Goal: Ask a question

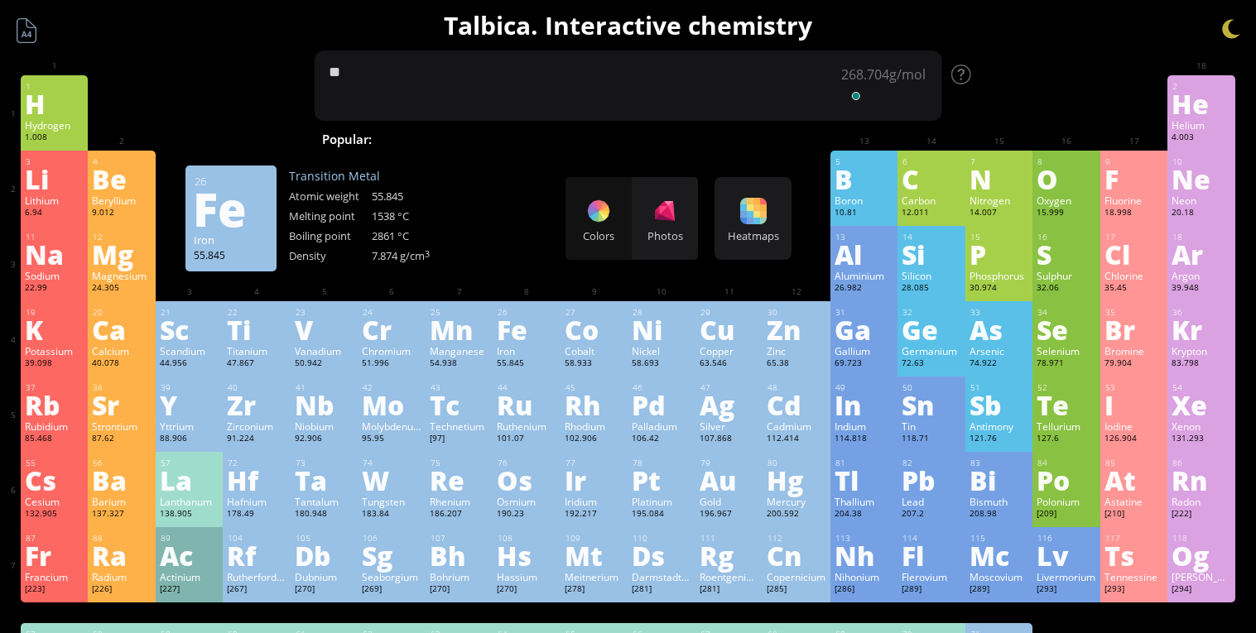
type textarea "*"
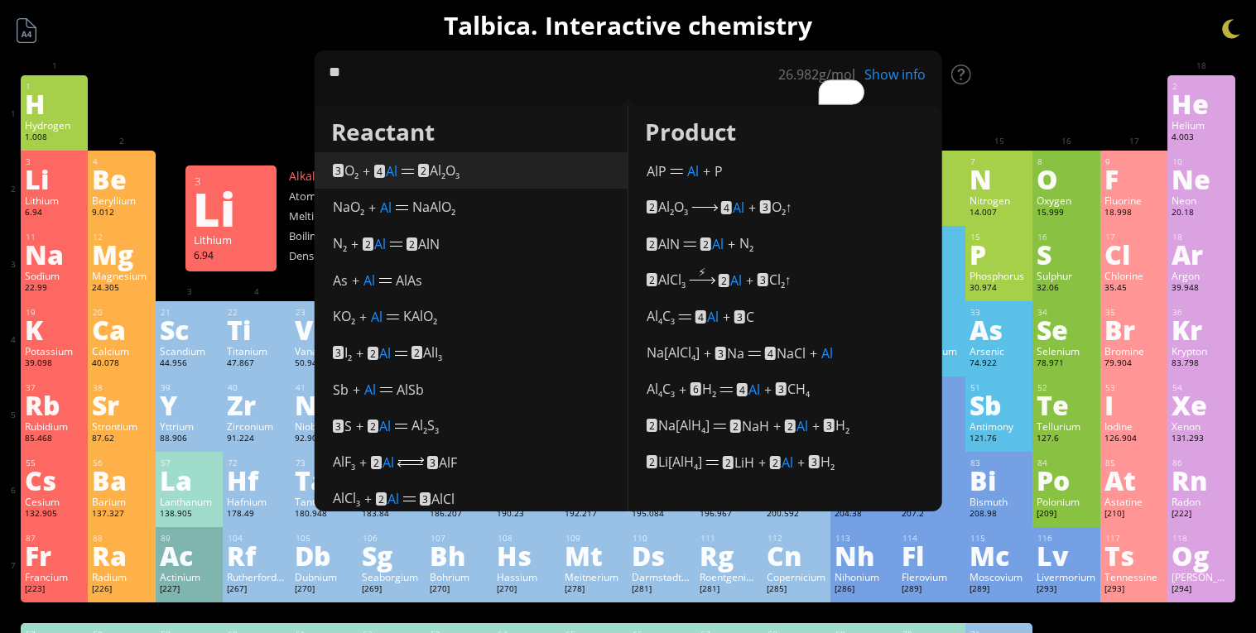
click at [410, 173] on div at bounding box center [407, 173] width 12 height 1
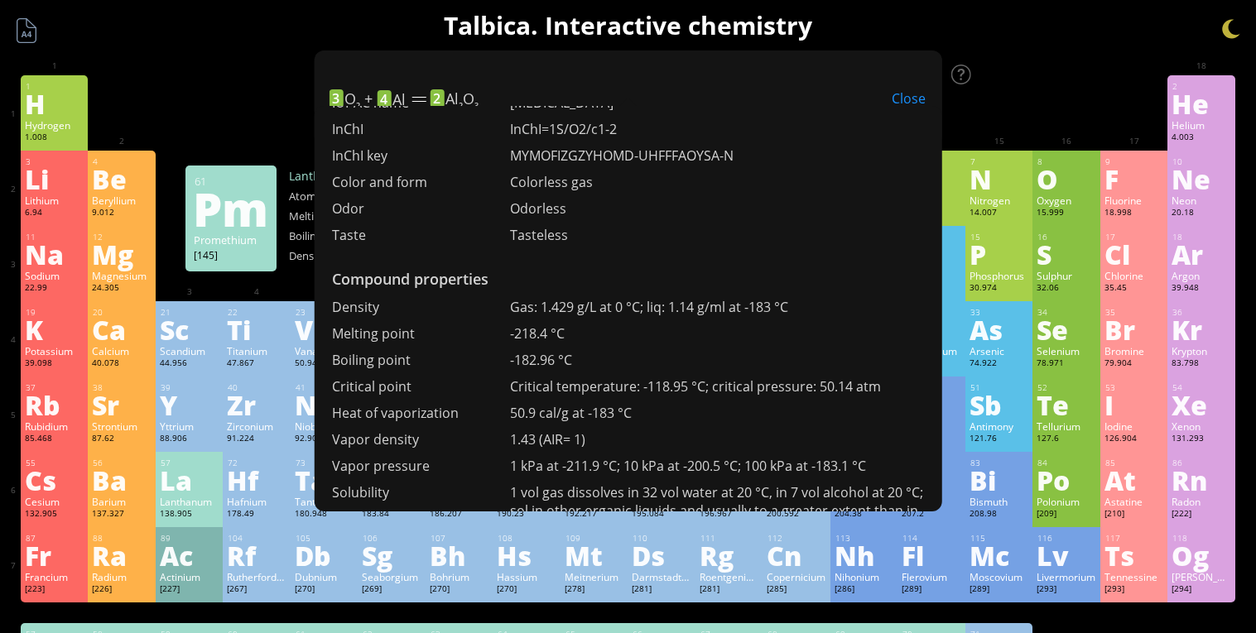
scroll to position [843, 0]
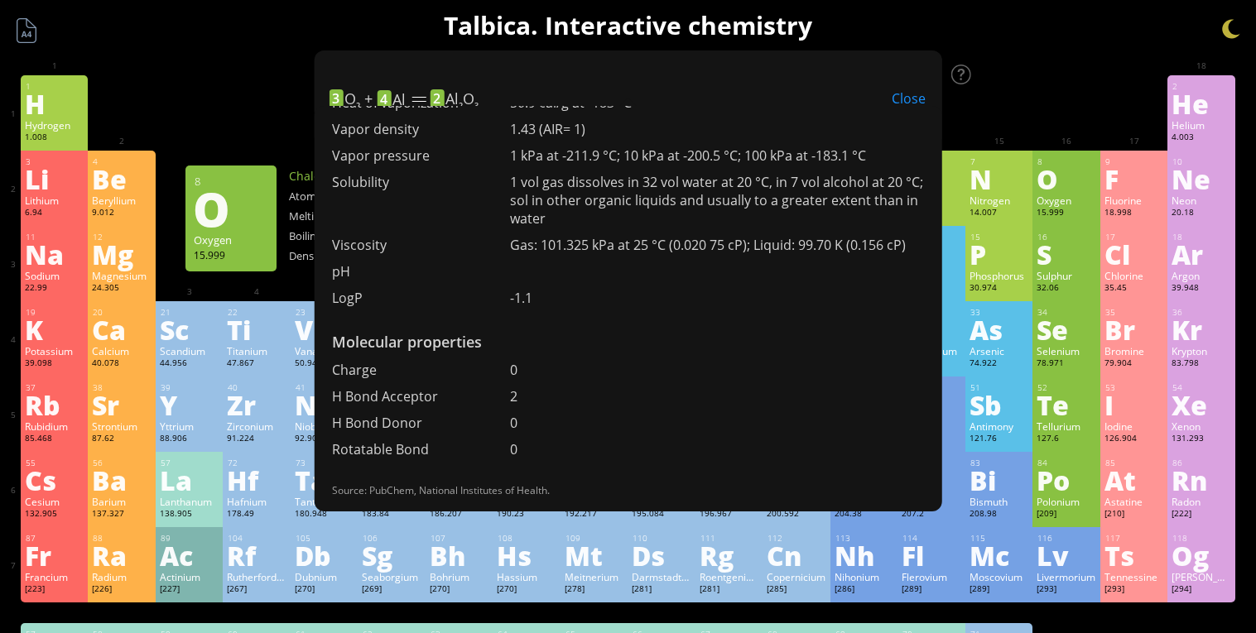
click at [919, 103] on div "Close" at bounding box center [908, 99] width 67 height 22
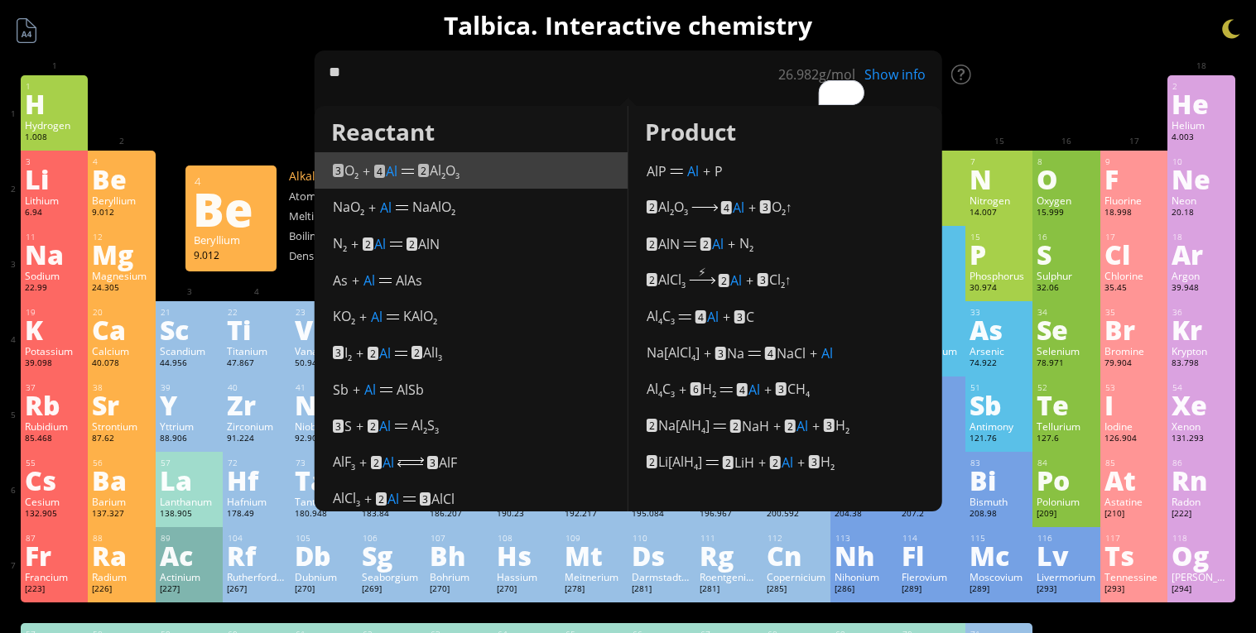
click at [111, 171] on div "Be" at bounding box center [122, 179] width 60 height 26
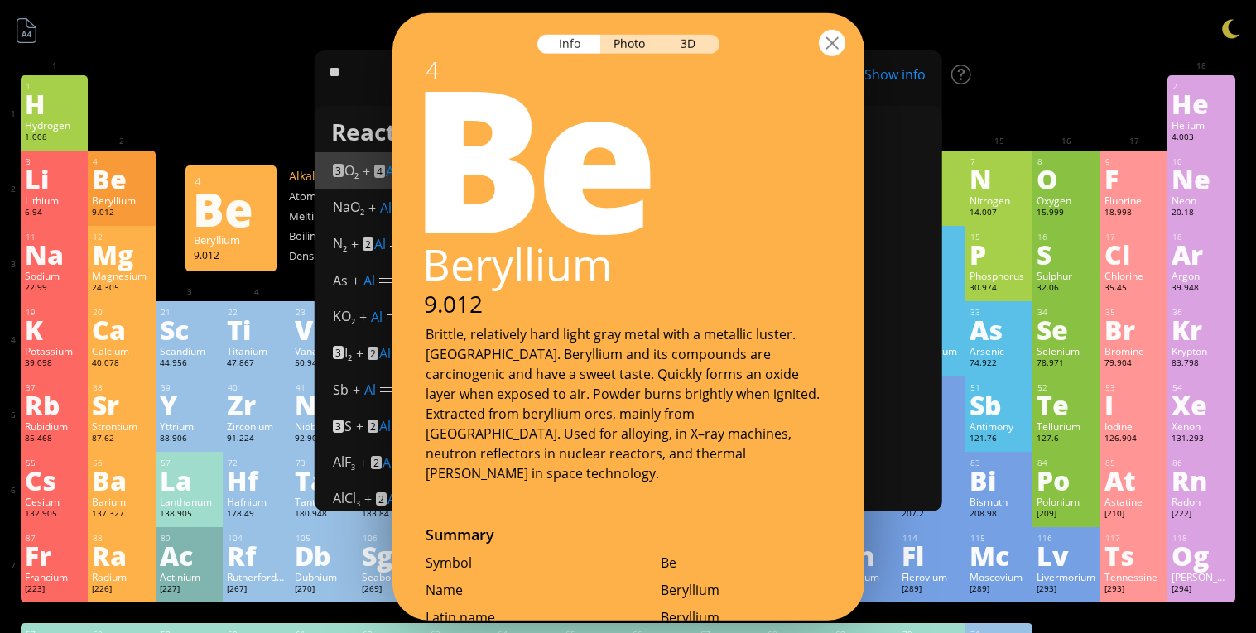
click at [825, 45] on div at bounding box center [832, 42] width 26 height 26
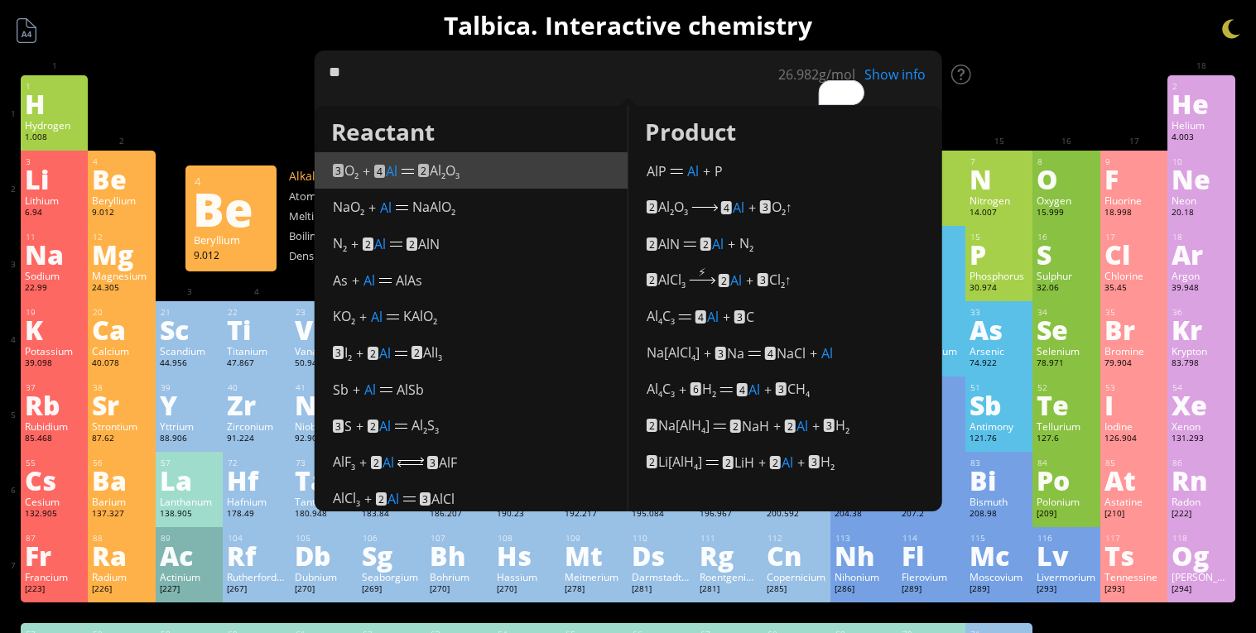
click at [427, 77] on textarea "**" at bounding box center [628, 85] width 628 height 70
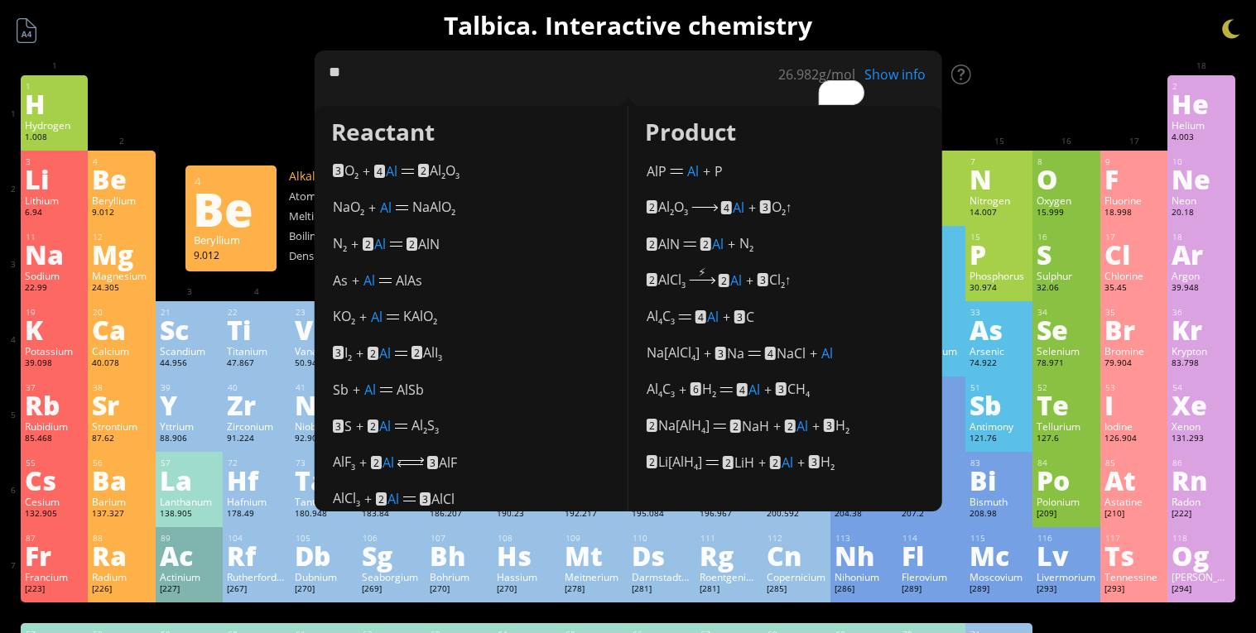
type textarea "*"
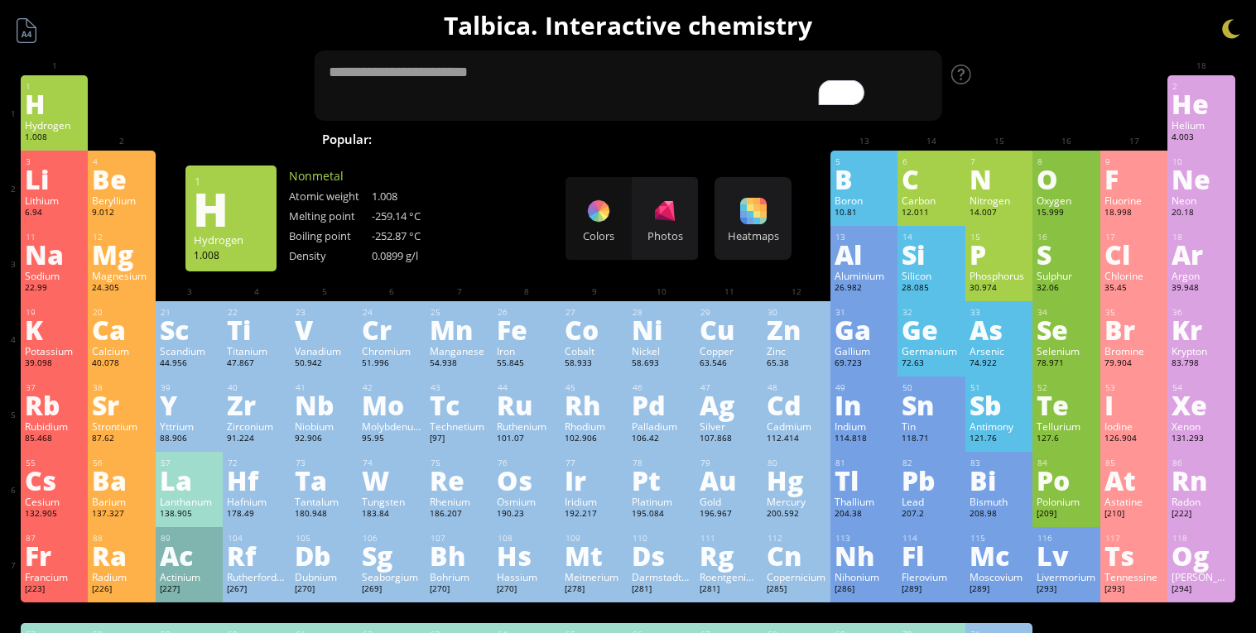
click at [65, 107] on div "H" at bounding box center [55, 103] width 60 height 26
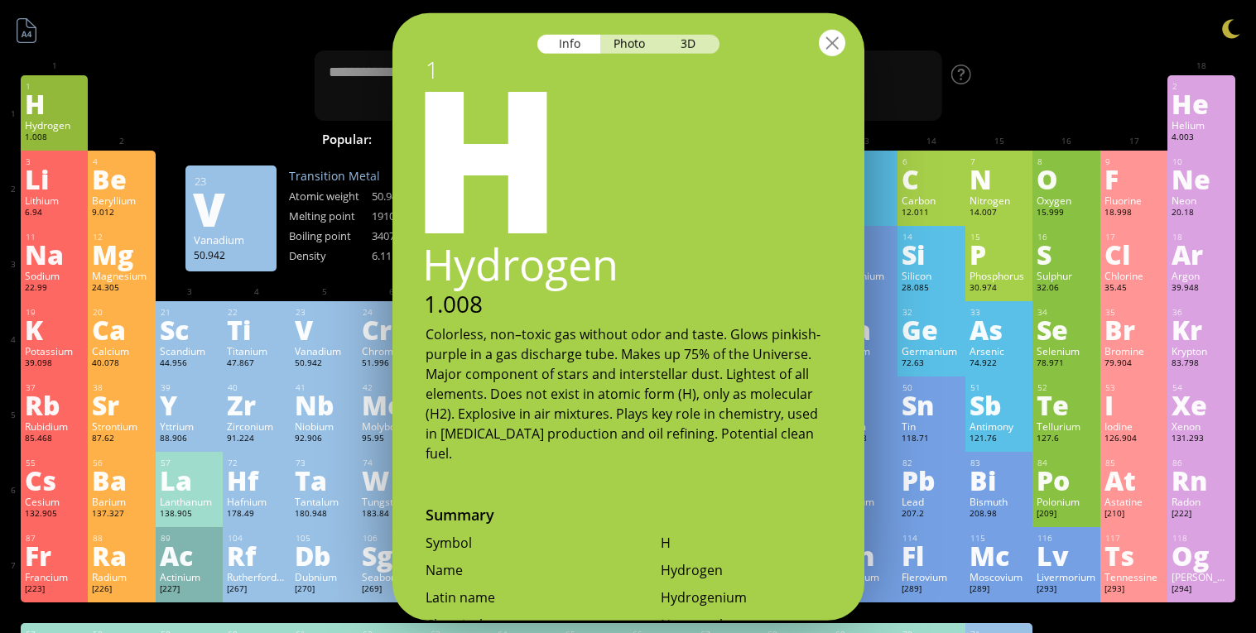
click at [825, 54] on div at bounding box center [832, 42] width 26 height 26
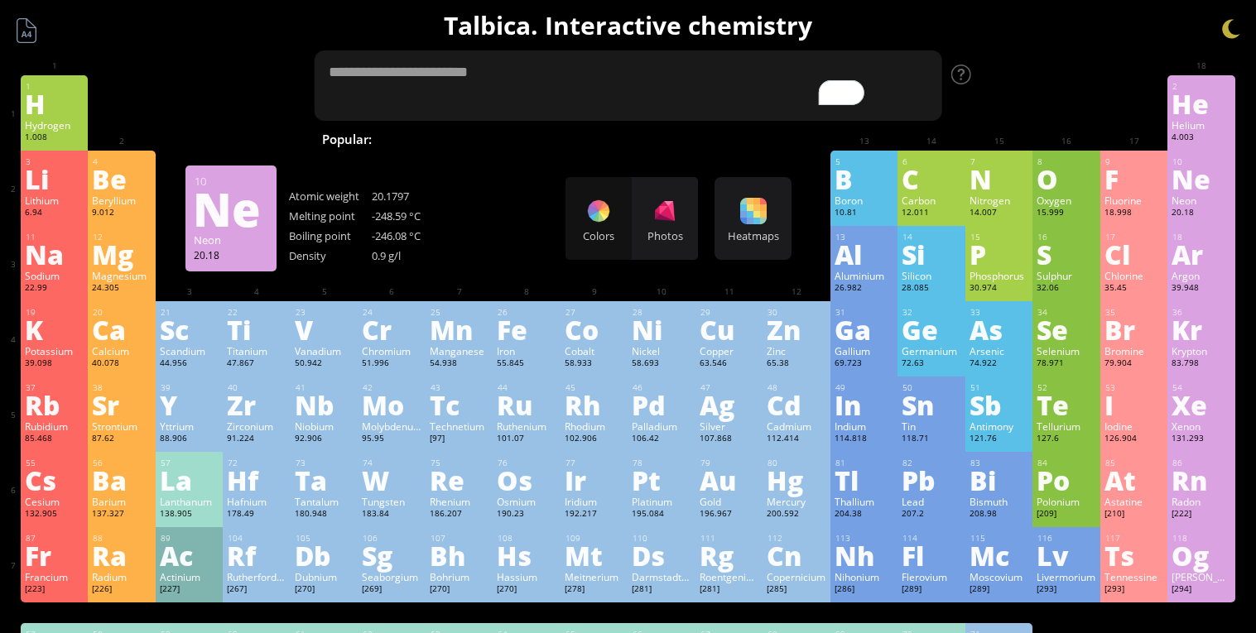
click at [414, 100] on textarea "To enrich screen reader interactions, please activate Accessibility in Grammarl…" at bounding box center [628, 85] width 628 height 70
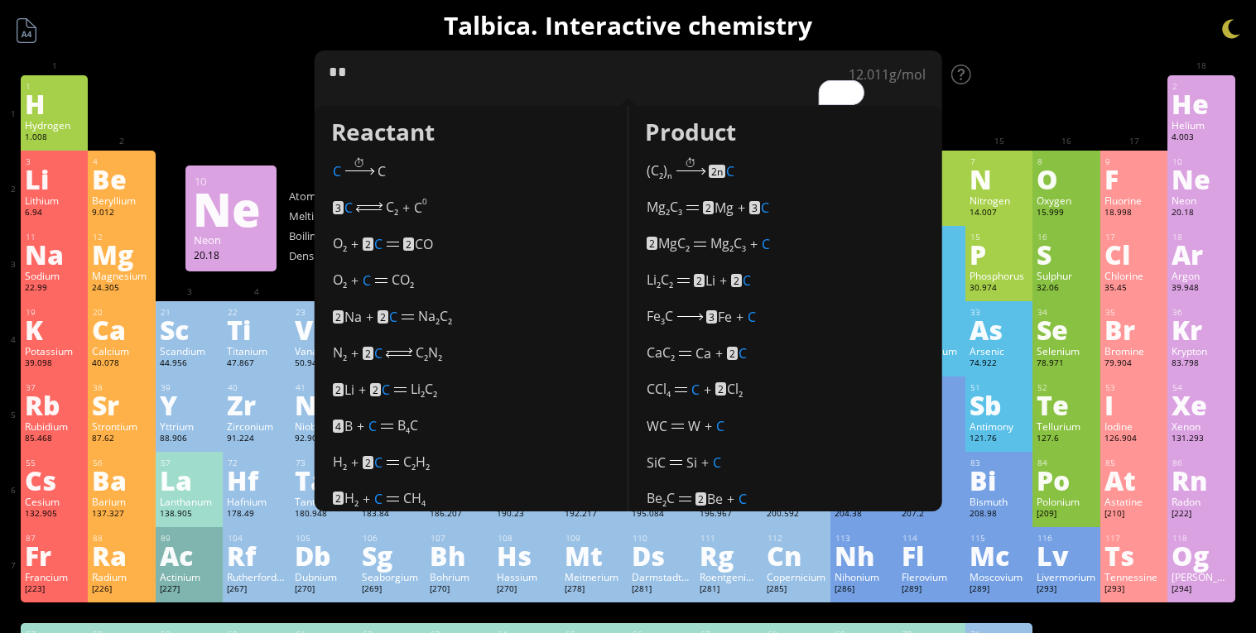
type textarea "**"
